Goal: Check status: Check status

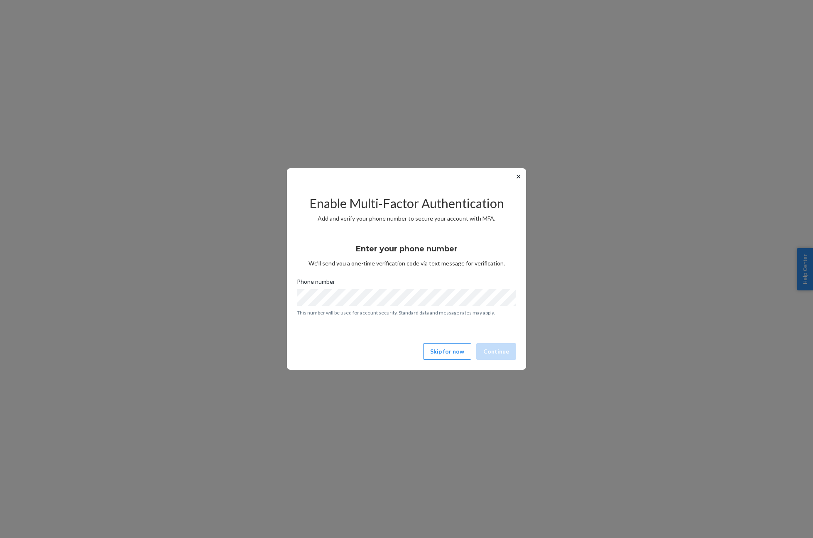
click at [517, 176] on button "✕" at bounding box center [518, 177] width 9 height 10
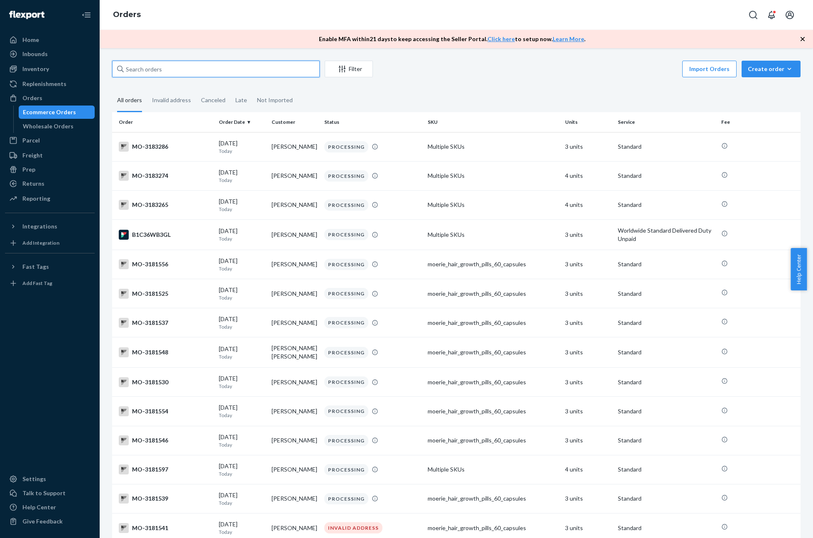
click at [137, 65] on input "text" at bounding box center [216, 69] width 208 height 17
paste input "3169540"
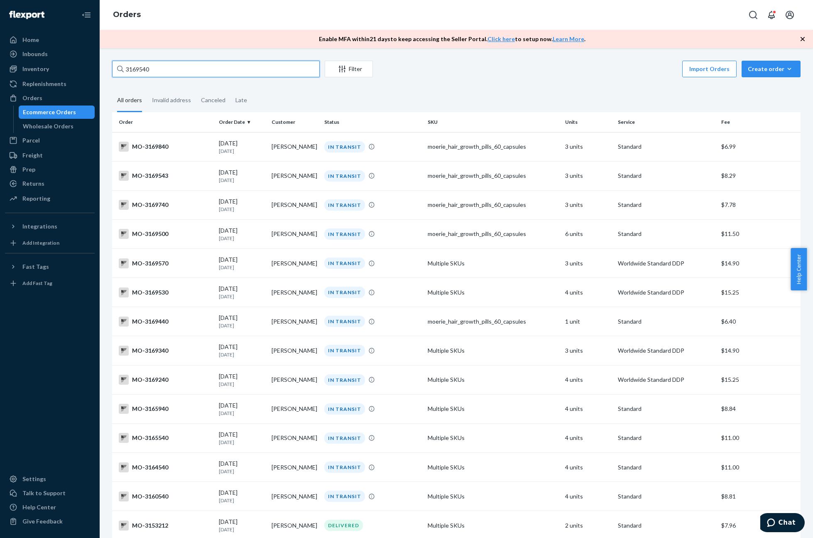
click at [180, 64] on input "3169540" at bounding box center [216, 69] width 208 height 17
paste input "31811"
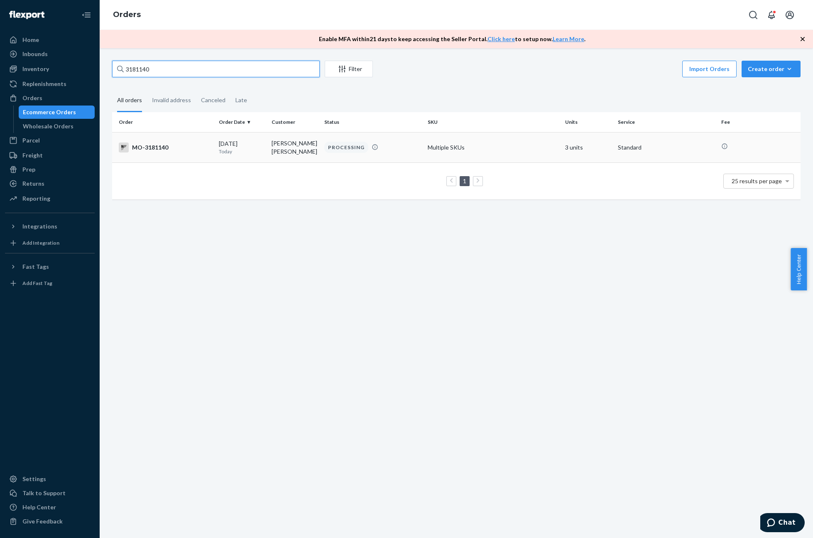
type input "3181140"
click at [149, 144] on div "MO-3181140" at bounding box center [165, 147] width 93 height 10
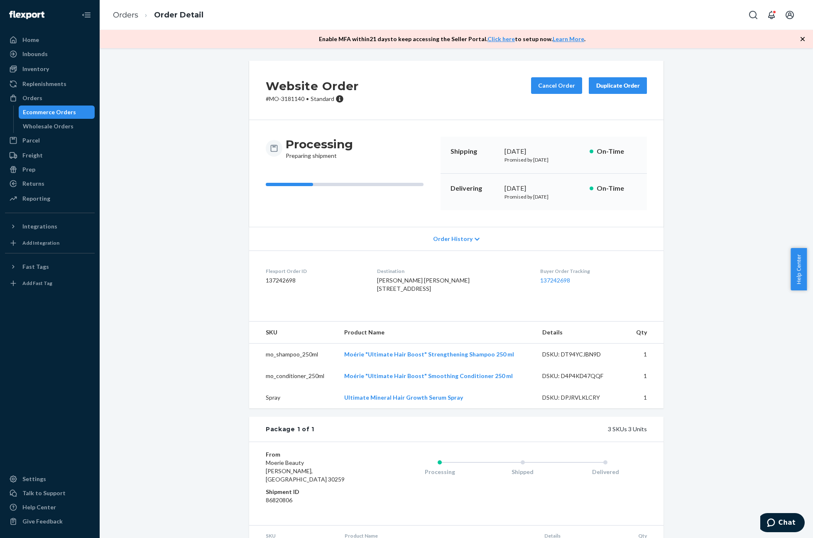
click at [290, 182] on div "Processing Preparing shipment" at bounding box center [350, 174] width 168 height 74
click at [553, 84] on button "Cancel Order" at bounding box center [556, 85] width 51 height 17
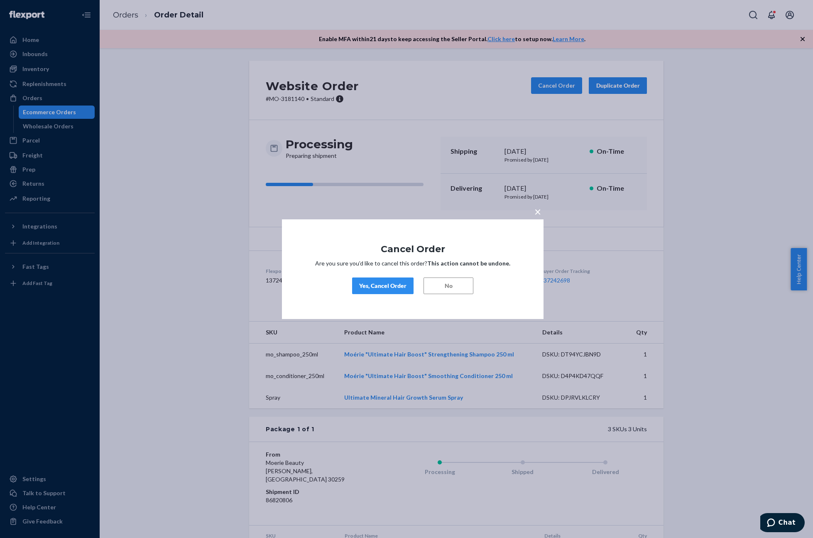
click at [378, 286] on div "Yes, Cancel Order" at bounding box center [382, 286] width 47 height 8
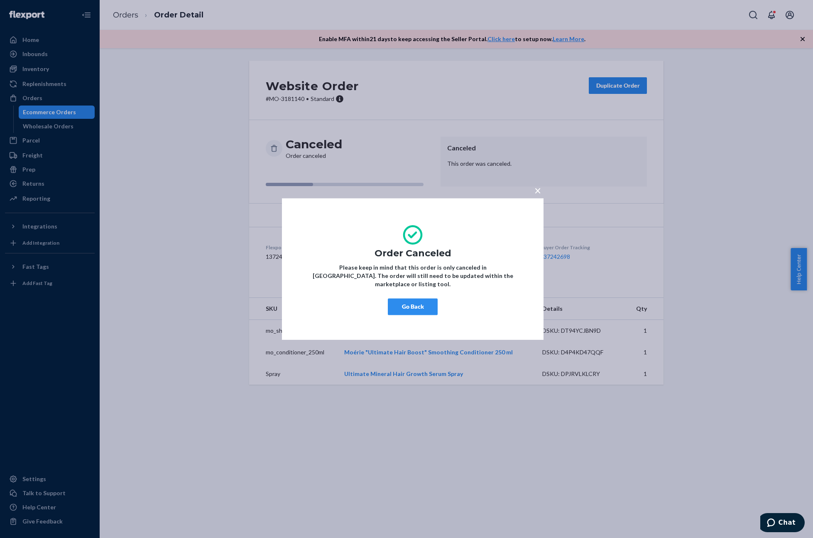
click at [412, 298] on button "Go Back" at bounding box center [413, 306] width 50 height 17
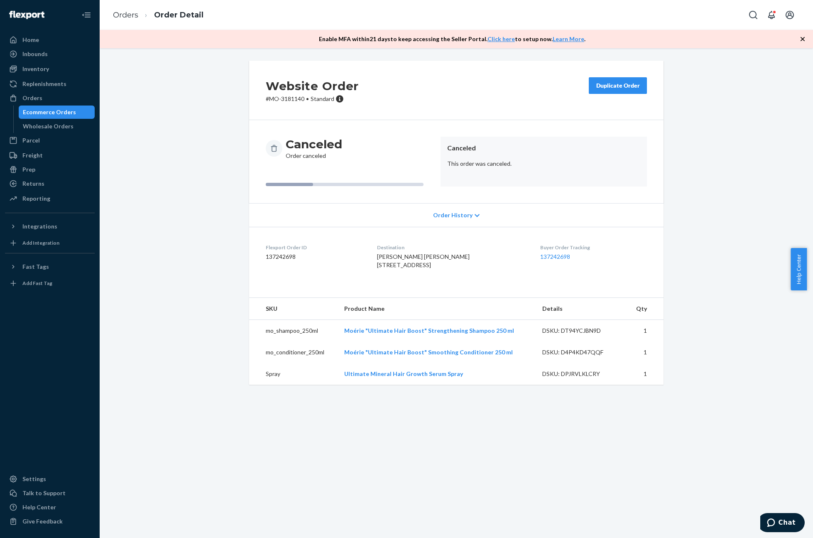
drag, startPoint x: 57, startPoint y: 114, endPoint x: 76, endPoint y: 110, distance: 19.1
click at [57, 114] on div "Ecommerce Orders" at bounding box center [49, 112] width 53 height 8
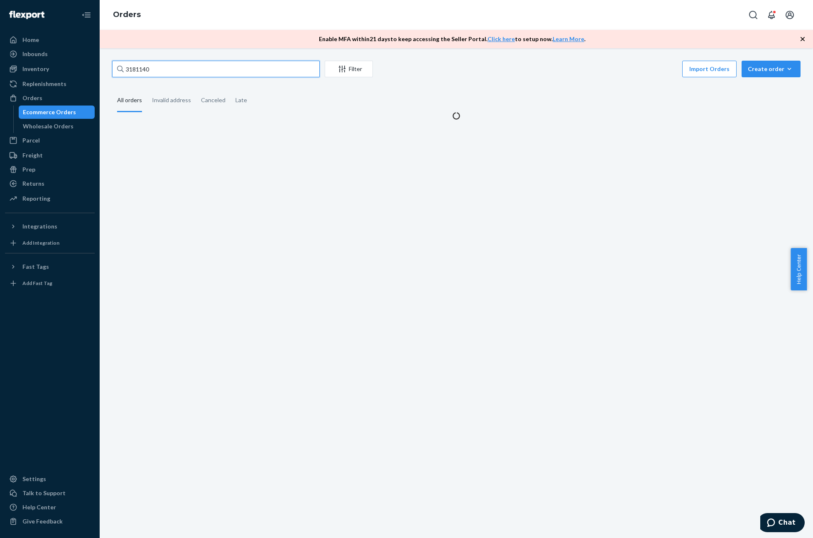
drag, startPoint x: 164, startPoint y: 73, endPoint x: 106, endPoint y: 62, distance: 59.1
click at [99, 62] on div "Home Inbounds Shipping Plans Problems Inventory Products Branded Packaging Repl…" at bounding box center [406, 269] width 813 height 538
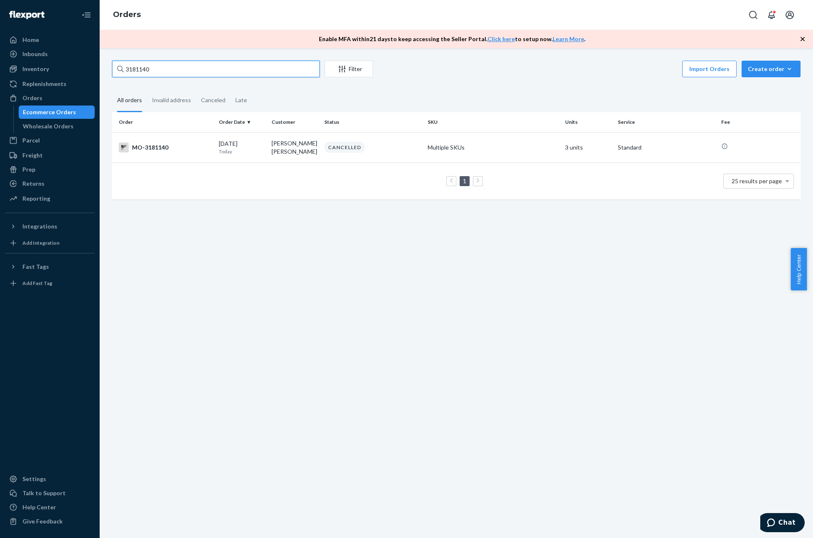
paste input "3170029"
type input "3170029"
click at [222, 148] on p "[DATE]" at bounding box center [242, 151] width 46 height 7
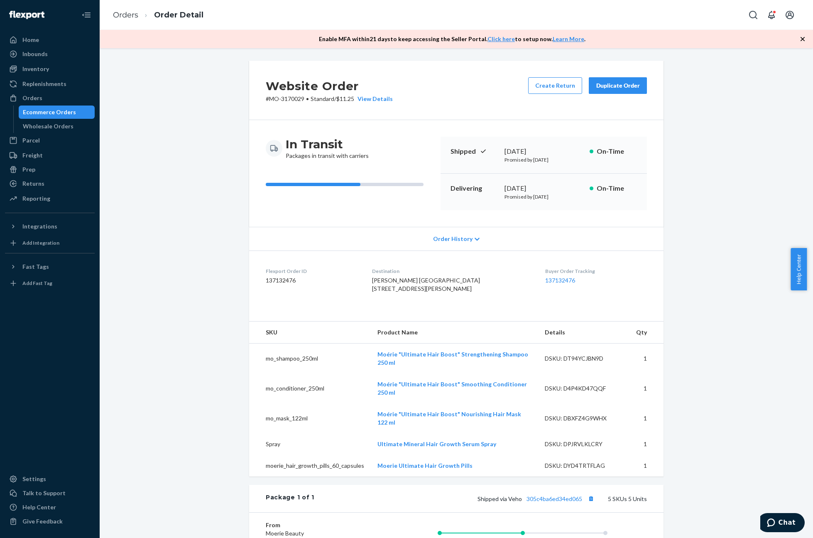
click at [54, 106] on div "Ecommerce Orders" at bounding box center [57, 112] width 75 height 12
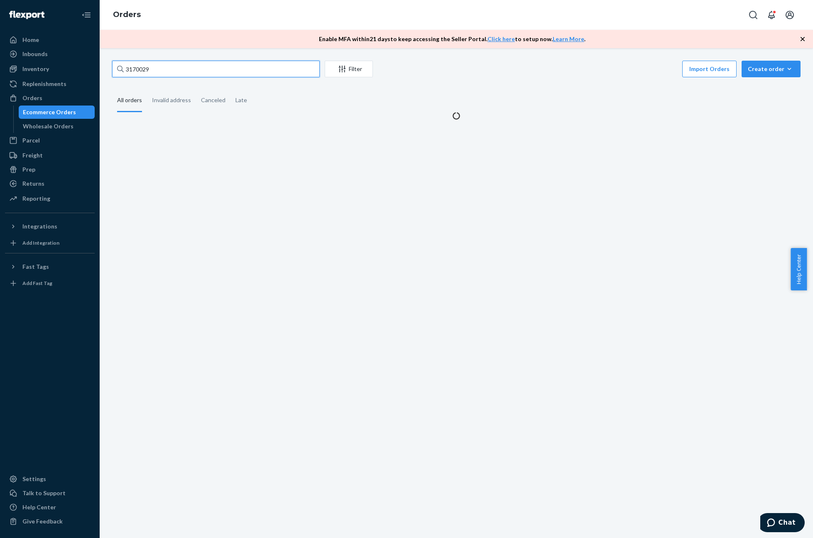
click at [147, 73] on input "3170029" at bounding box center [216, 69] width 208 height 17
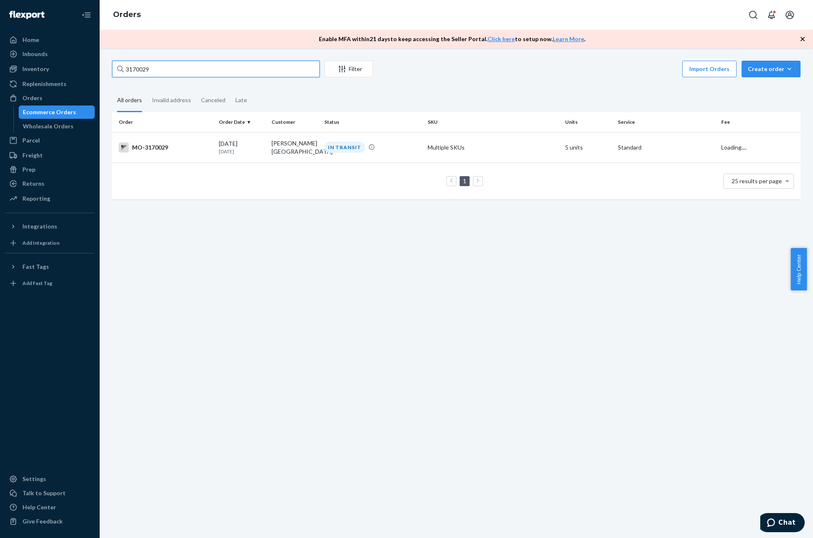
click at [152, 70] on input "3170029" at bounding box center [216, 69] width 208 height 17
paste input "59998"
type input "3159998"
click at [321, 151] on td "IN TRANSIT" at bounding box center [372, 146] width 103 height 29
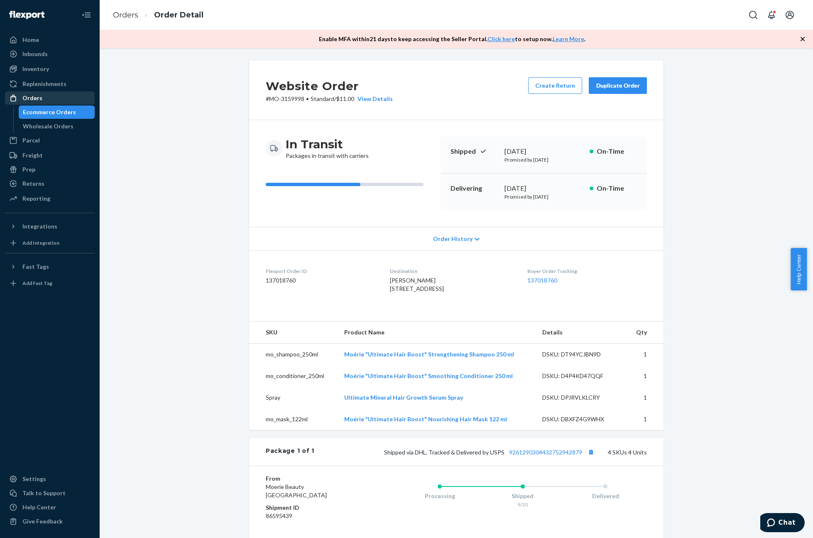
drag, startPoint x: 46, startPoint y: 111, endPoint x: 93, endPoint y: 96, distance: 49.4
click at [46, 111] on div "Ecommerce Orders" at bounding box center [49, 112] width 53 height 8
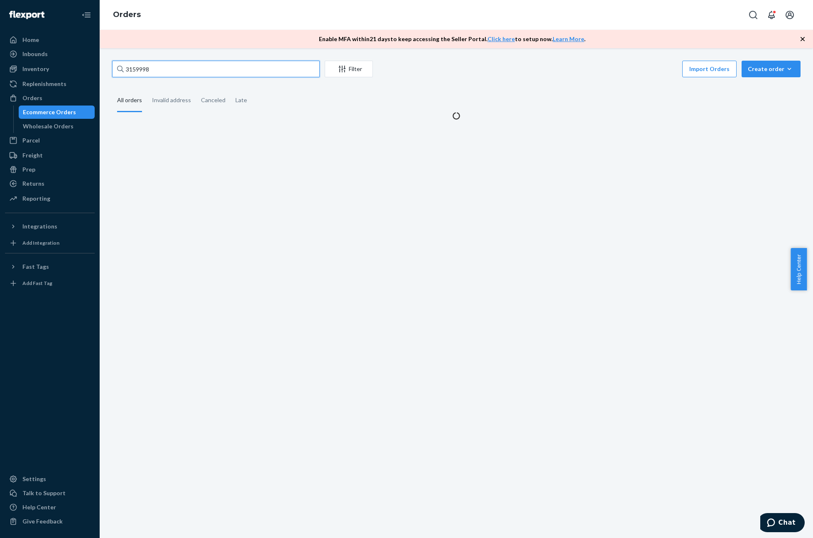
click at [219, 70] on input "3159998" at bounding box center [216, 69] width 208 height 17
paste input "7662"
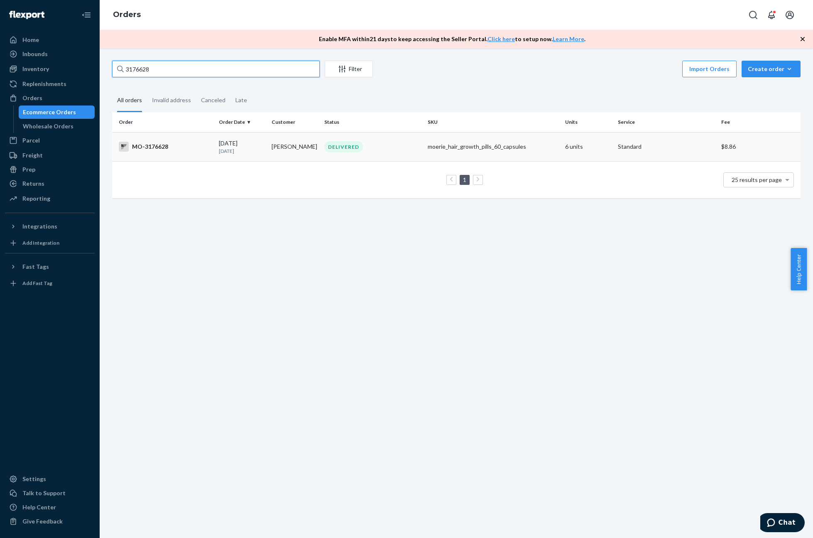
type input "3176628"
click at [240, 148] on p "[DATE]" at bounding box center [242, 150] width 46 height 7
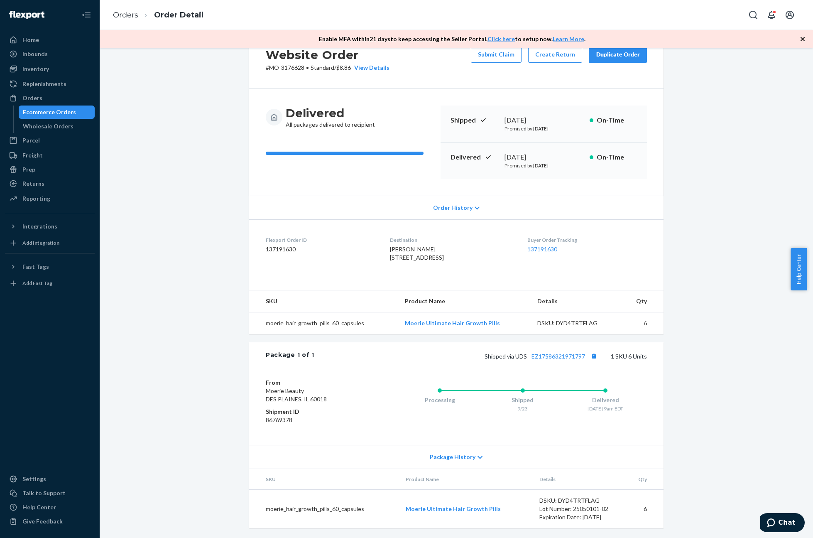
scroll to position [48, 0]
click at [463, 451] on div "Package History" at bounding box center [456, 457] width 414 height 24
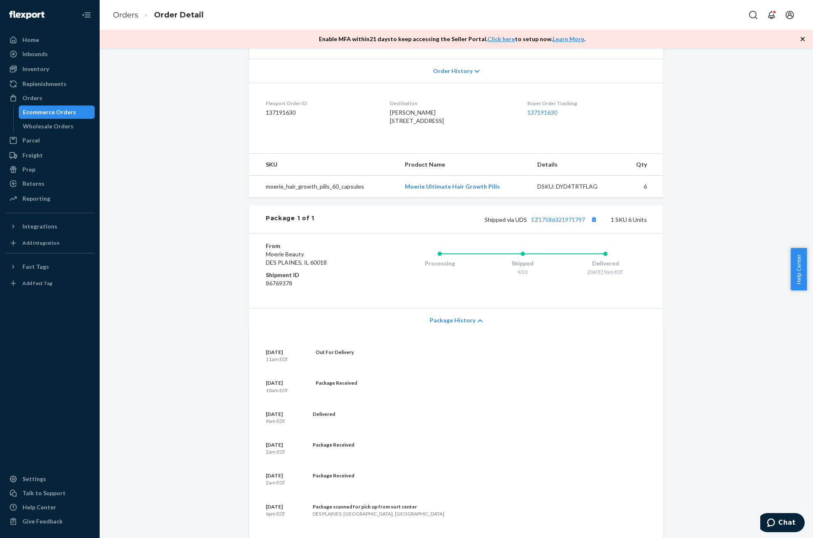
scroll to position [172, 0]
